Goal: Transaction & Acquisition: Purchase product/service

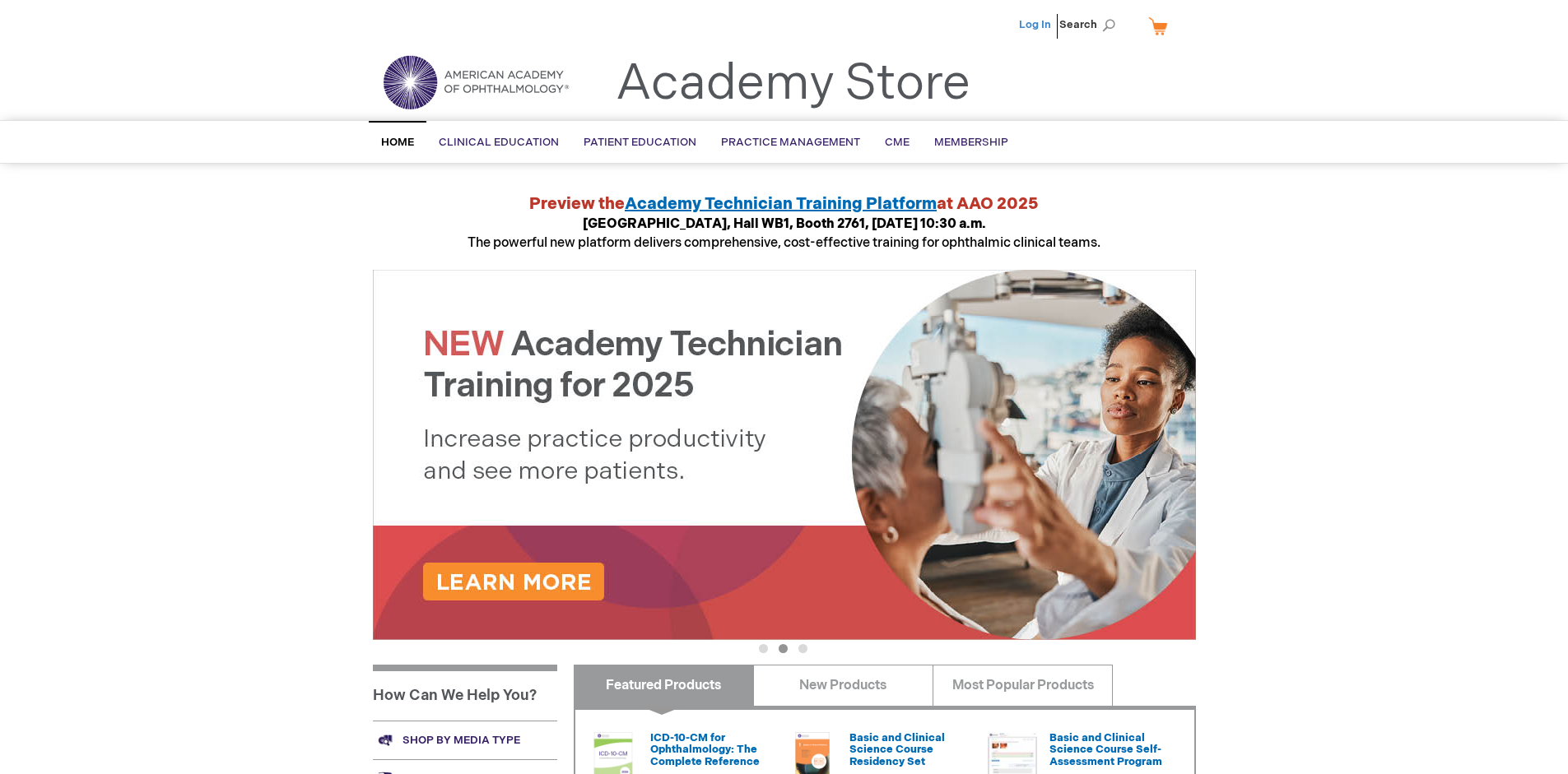
click at [1036, 24] on link "Log In" at bounding box center [1034, 24] width 32 height 13
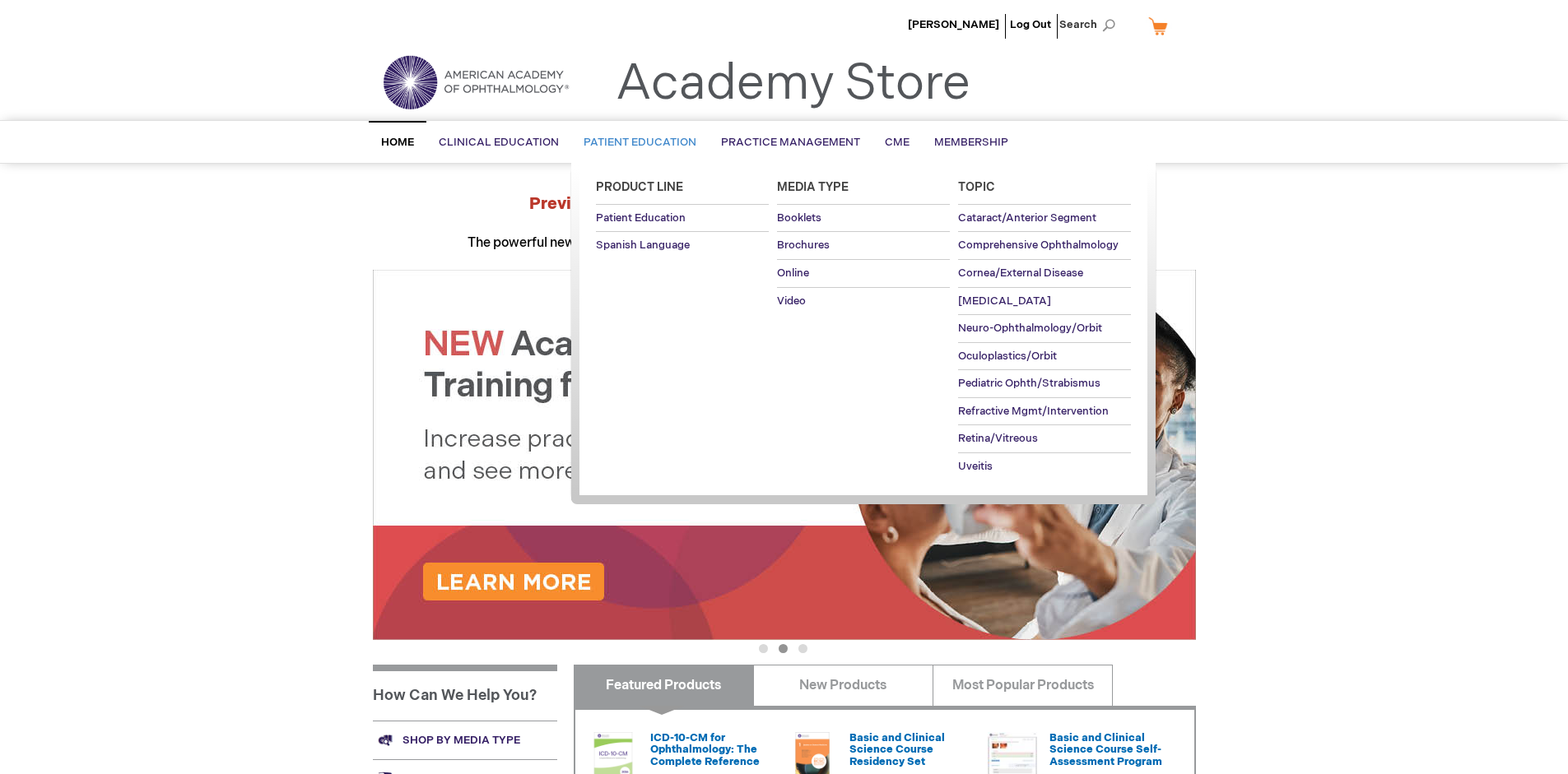
click at [635, 143] on span "Patient Education" at bounding box center [640, 143] width 113 height 13
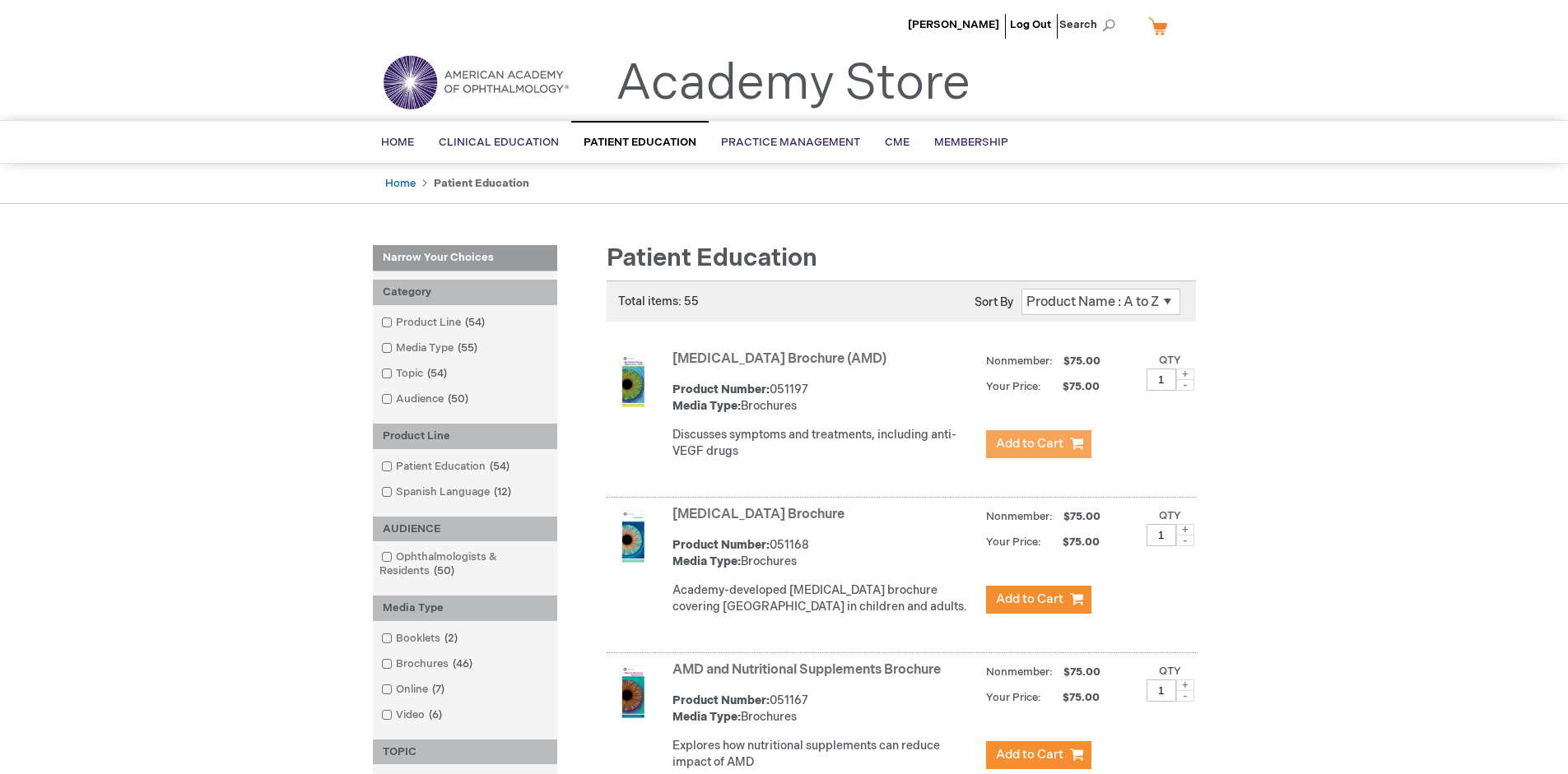
click at [1038, 444] on span "Add to Cart" at bounding box center [1030, 443] width 68 height 16
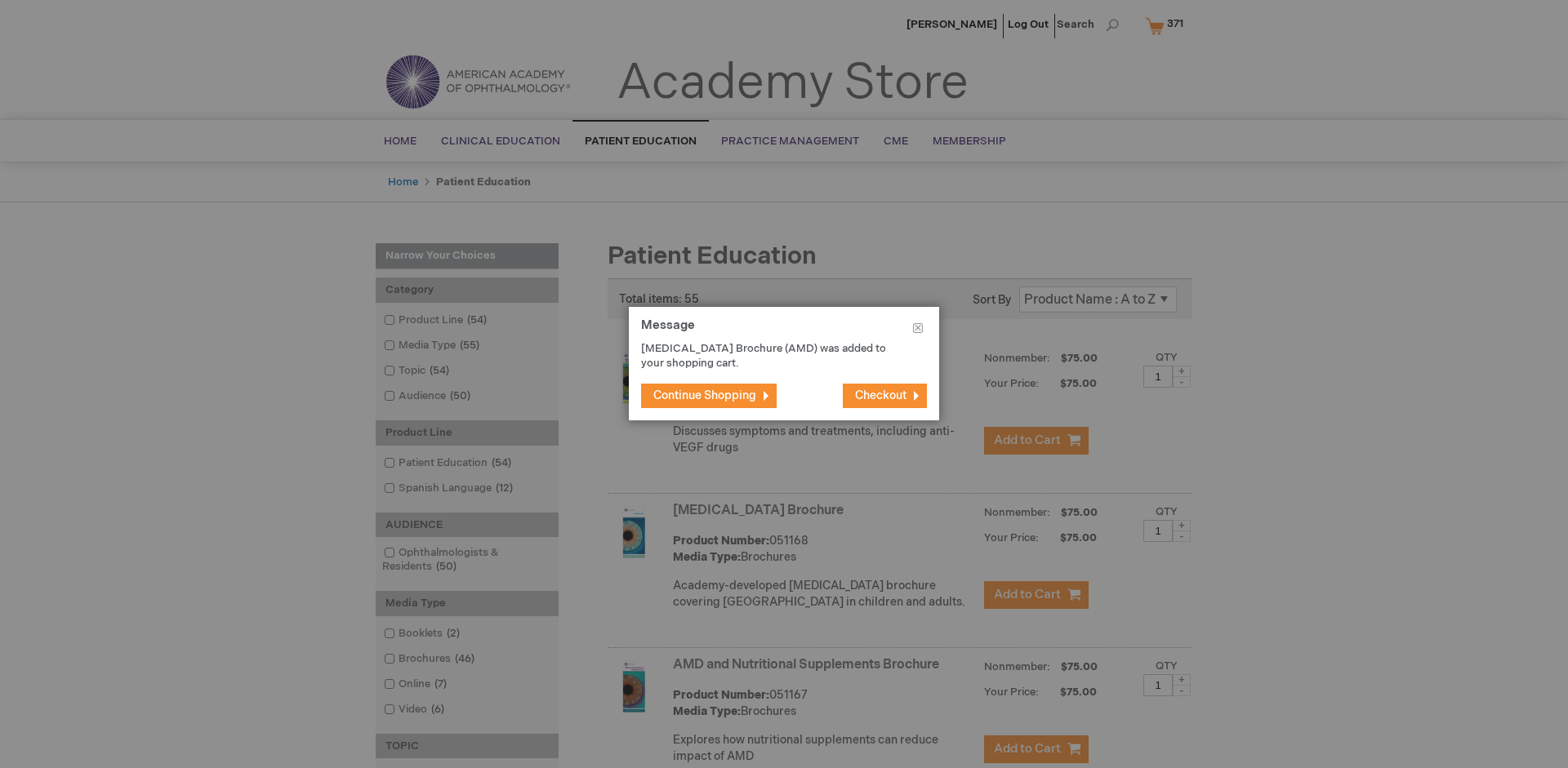
click at [705, 395] on span "Continue Shopping" at bounding box center [705, 395] width 103 height 14
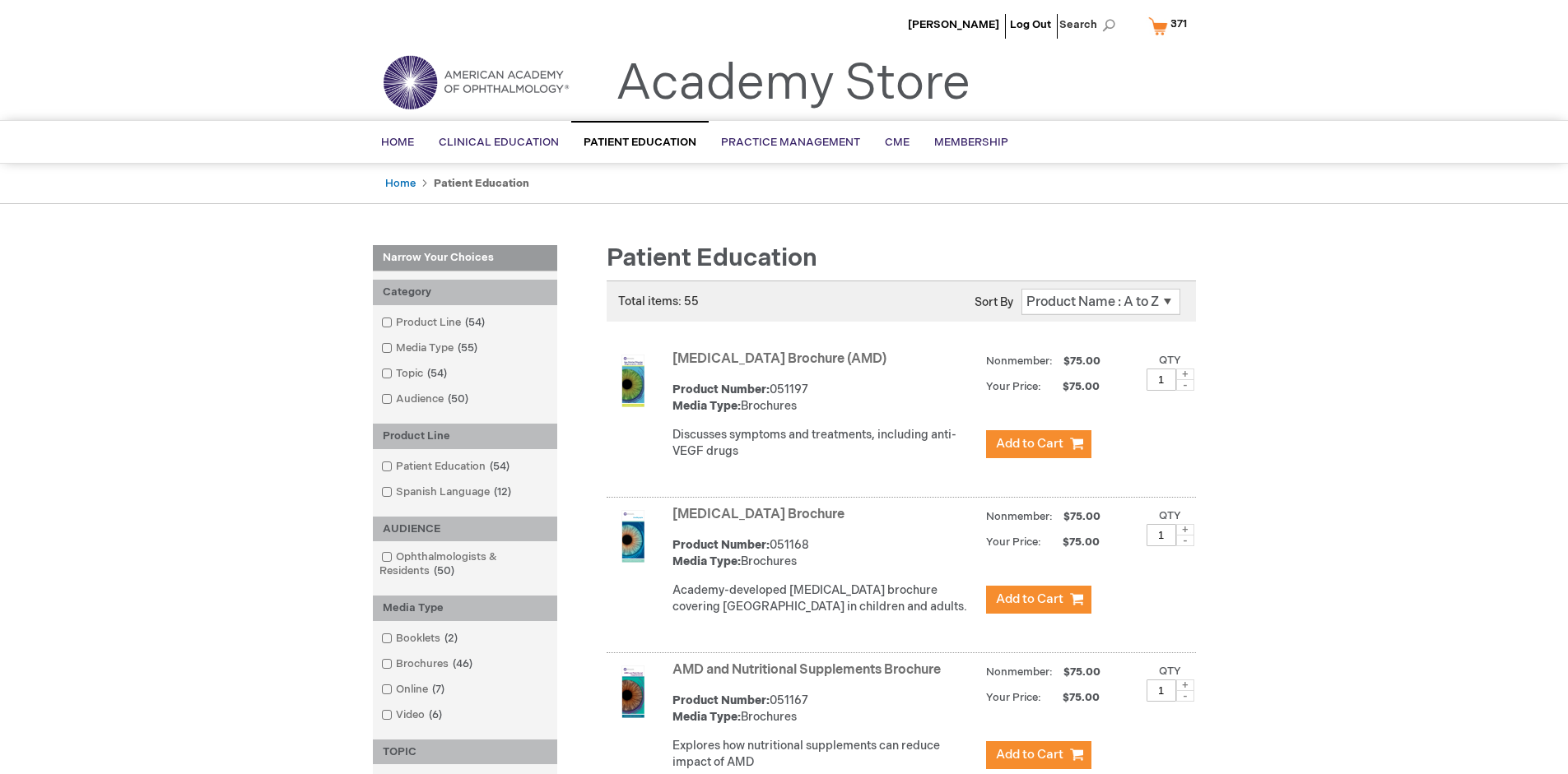
click at [810, 678] on link "AMD and Nutritional Supplements Brochure" at bounding box center [807, 670] width 269 height 16
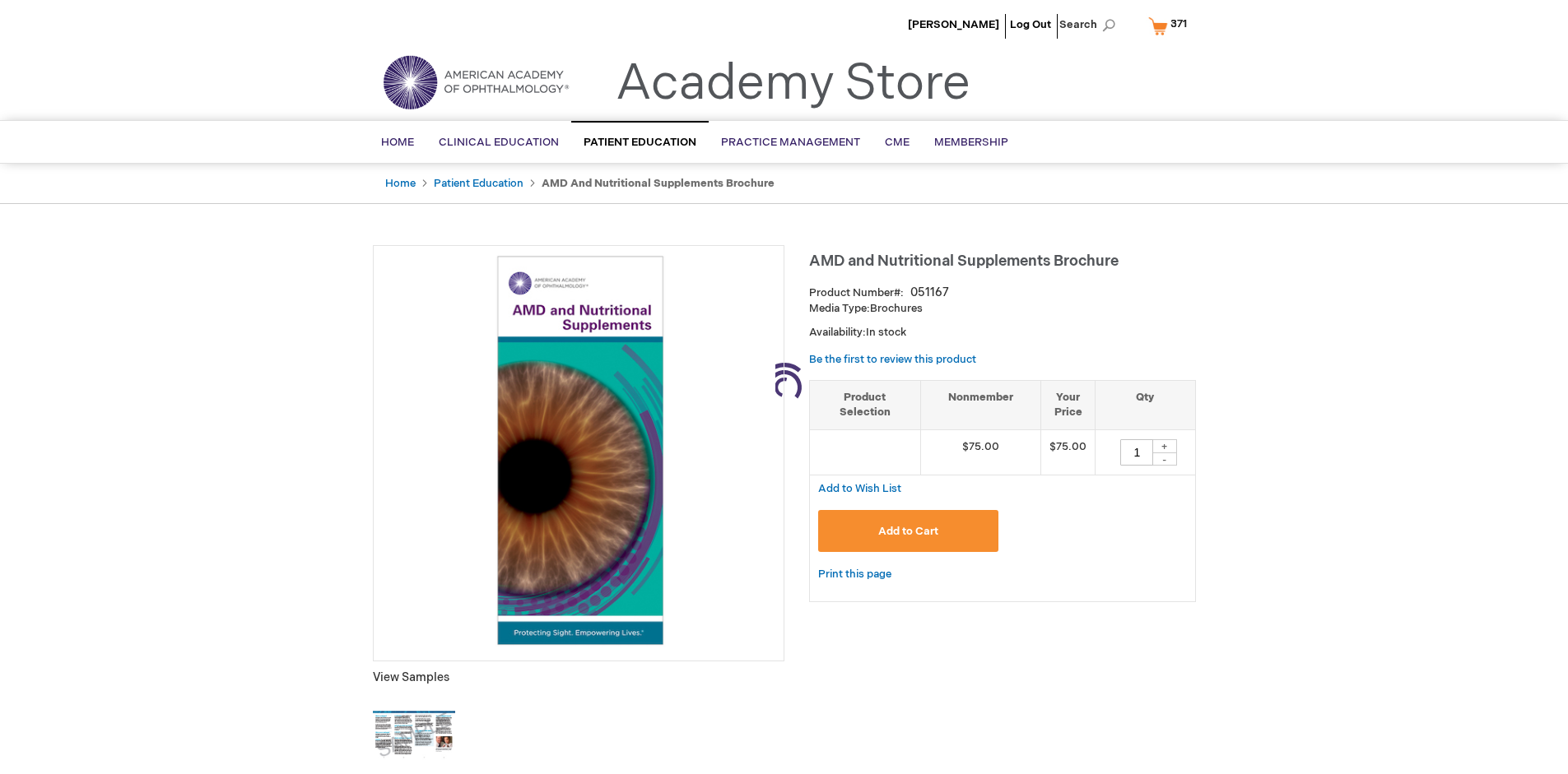
type input "1"
click at [908, 531] on span "Add to Cart" at bounding box center [908, 532] width 60 height 13
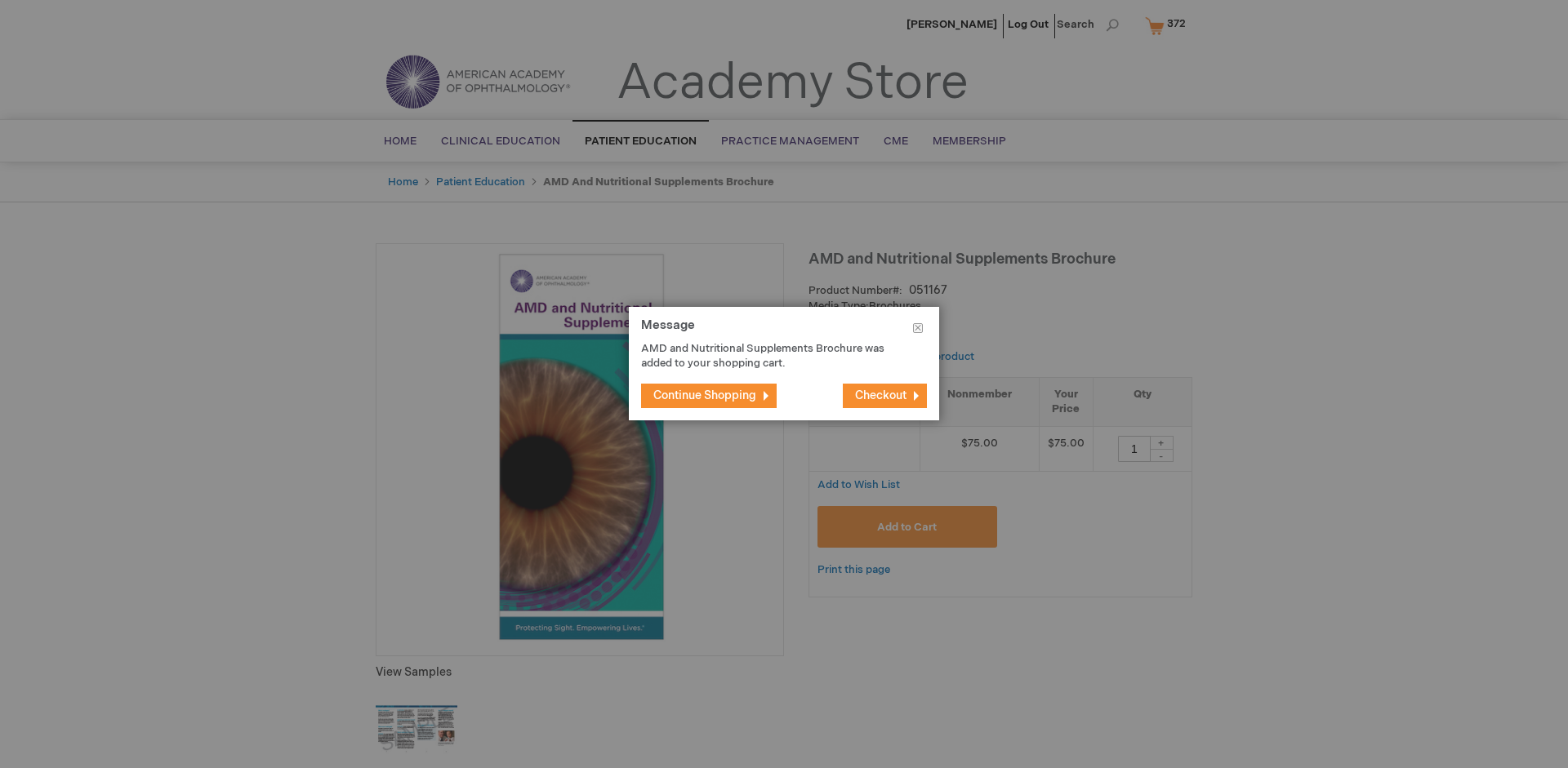
click at [705, 395] on span "Continue Shopping" at bounding box center [705, 395] width 103 height 14
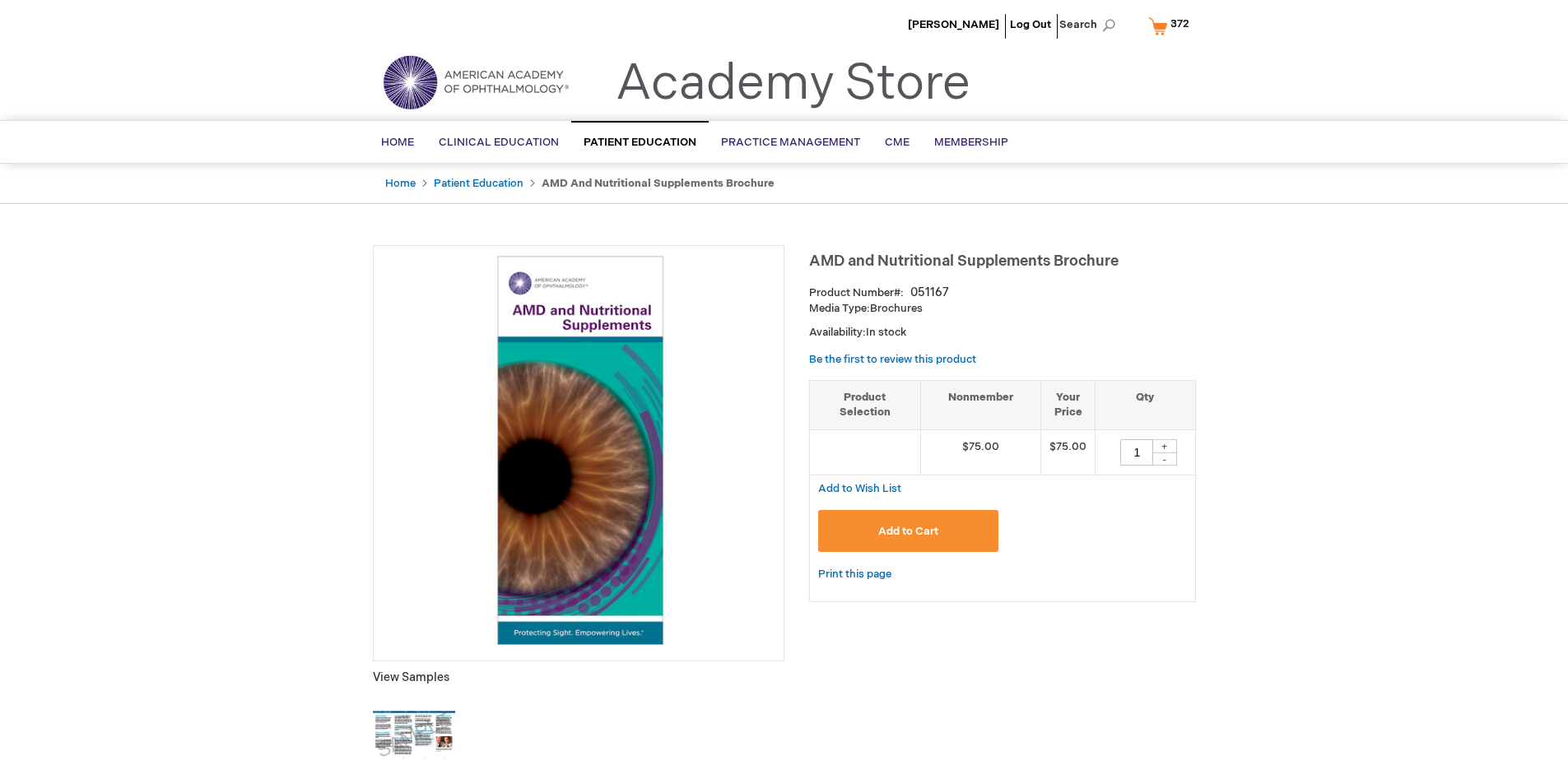
click at [1171, 25] on span "372" at bounding box center [1180, 23] width 19 height 13
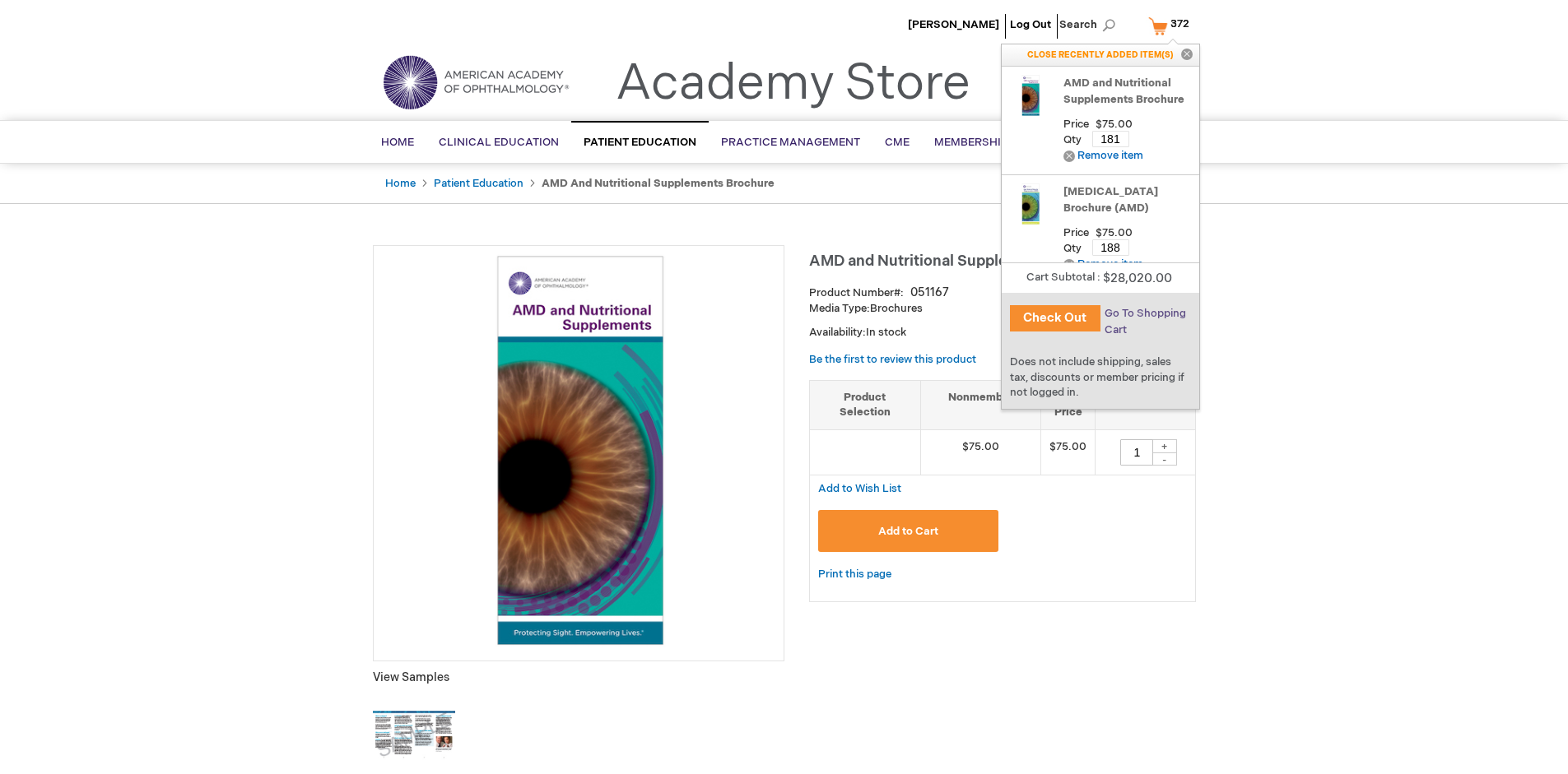
click at [1143, 314] on span "Go To Shopping Cart" at bounding box center [1144, 322] width 82 height 30
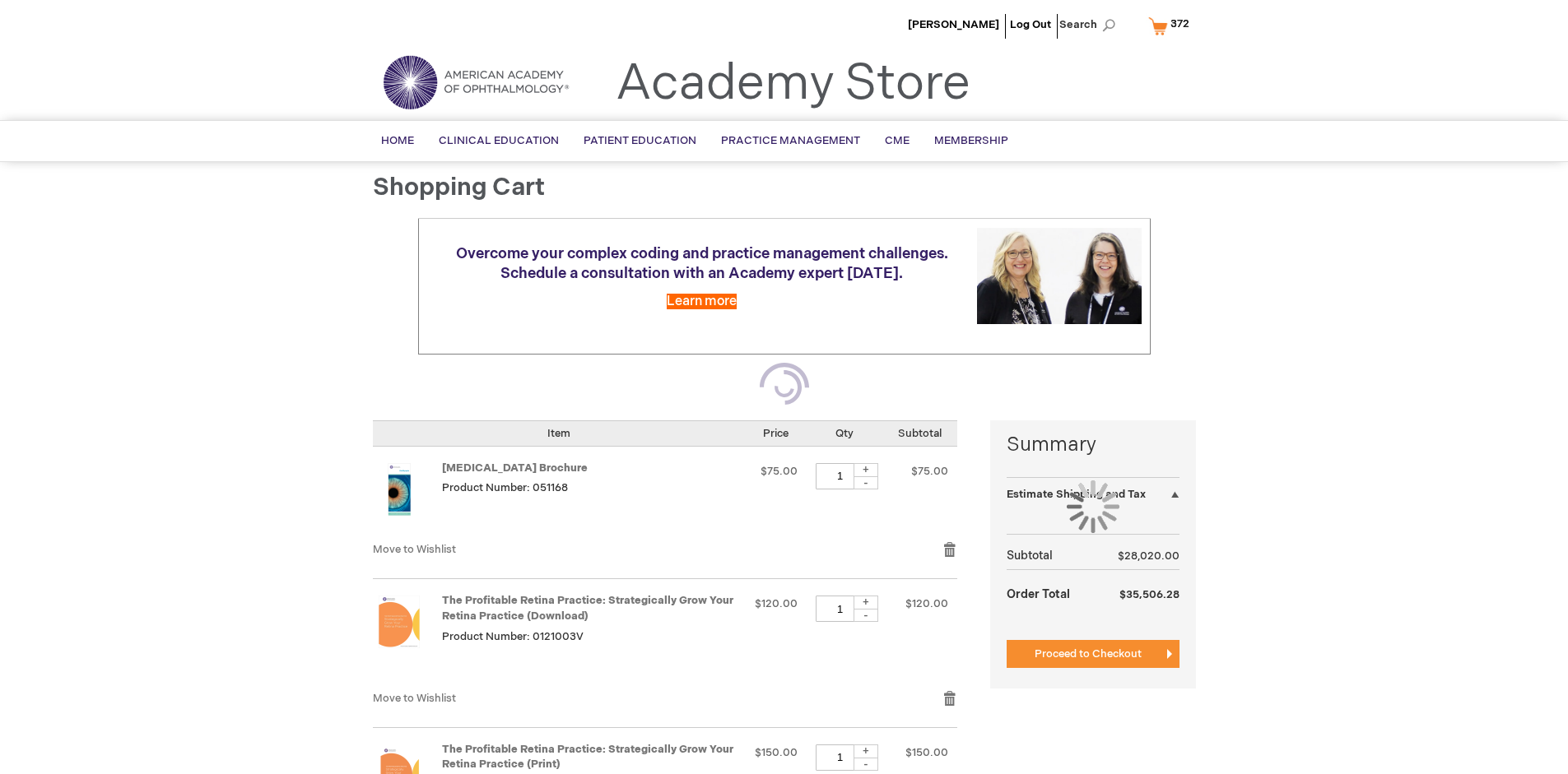
select select "US"
select select "41"
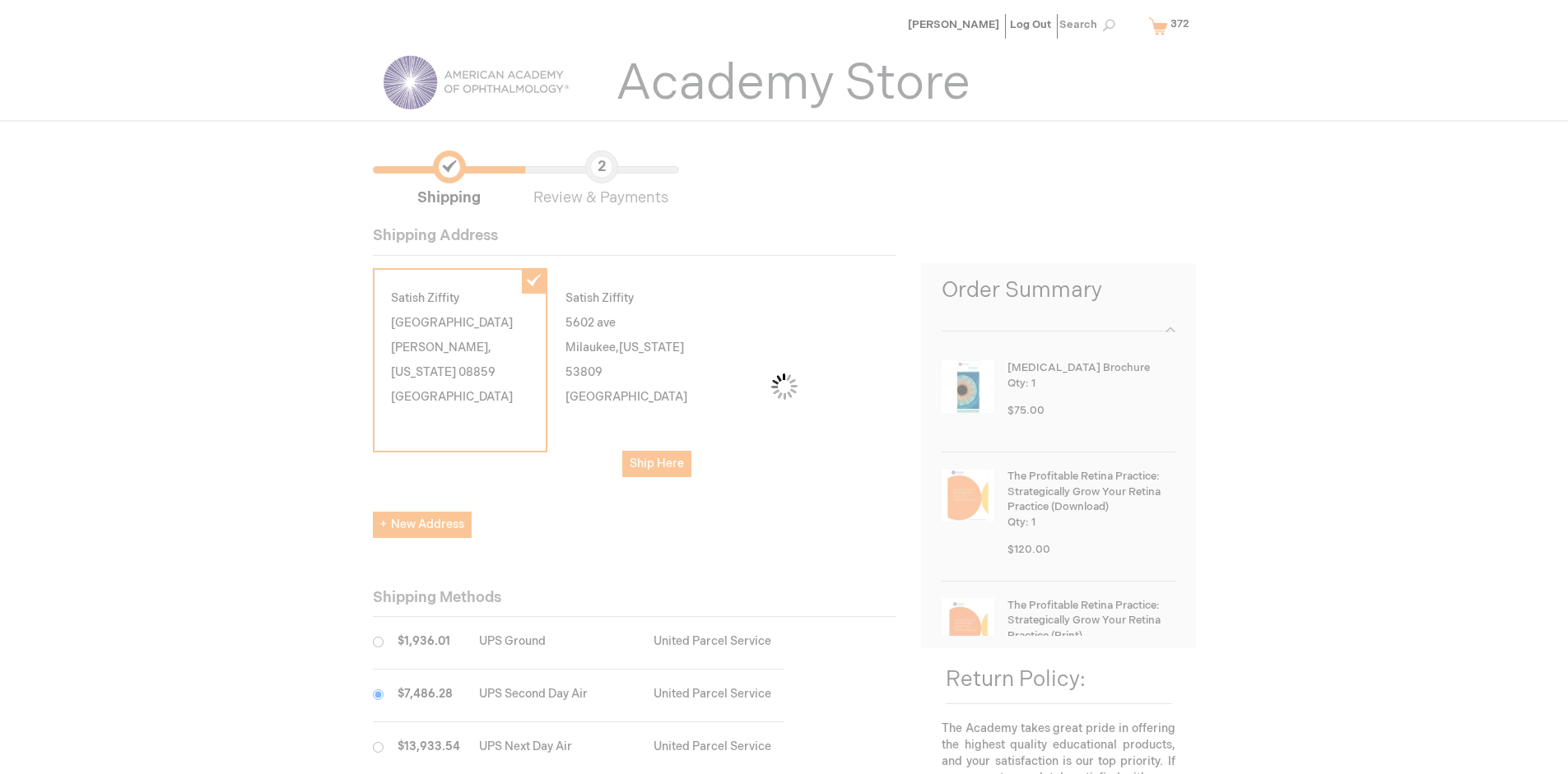
scroll to position [83, 0]
